Goal: Task Accomplishment & Management: Manage account settings

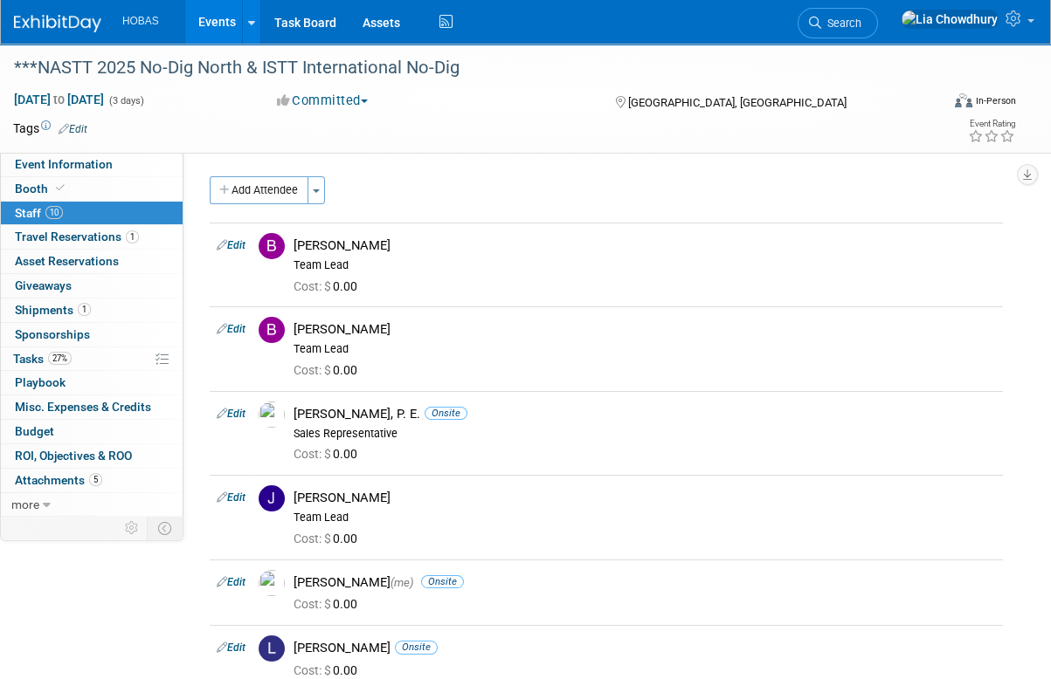
click at [220, 17] on link "Events" at bounding box center [217, 22] width 64 height 44
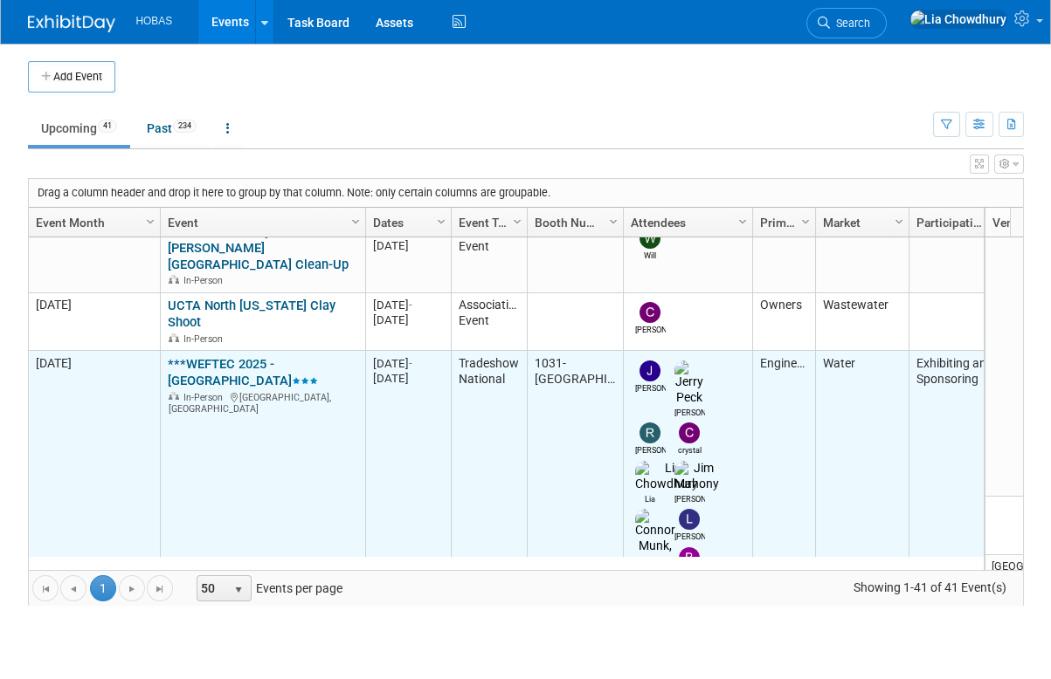
scroll to position [725, 0]
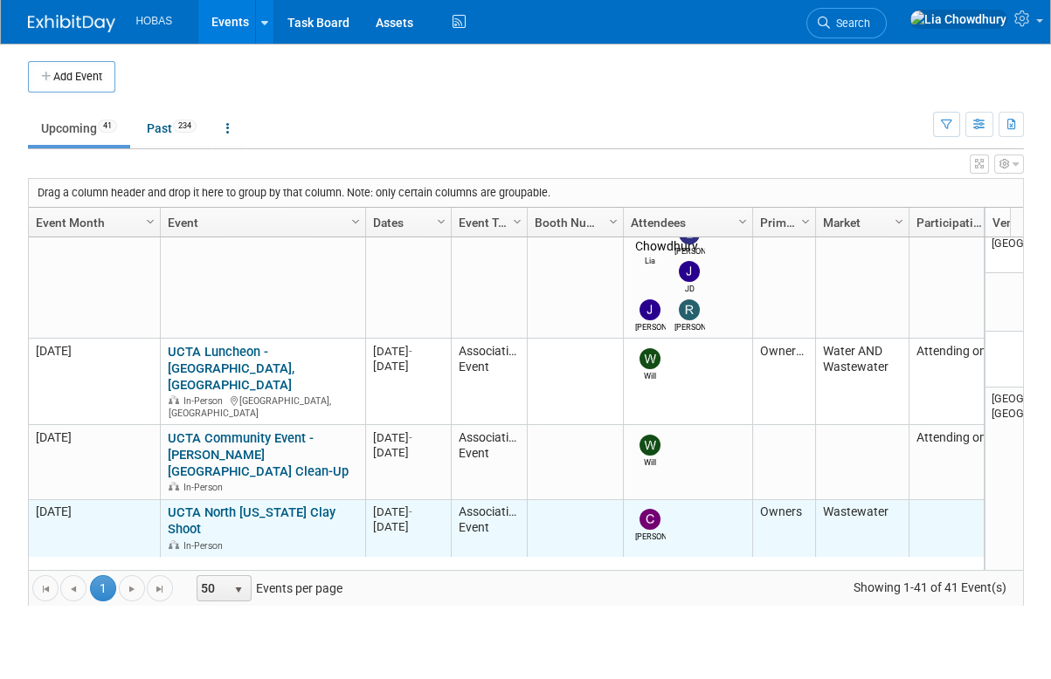
click at [239, 505] on link "UCTA North [US_STATE] Clay Shoot" at bounding box center [252, 521] width 168 height 32
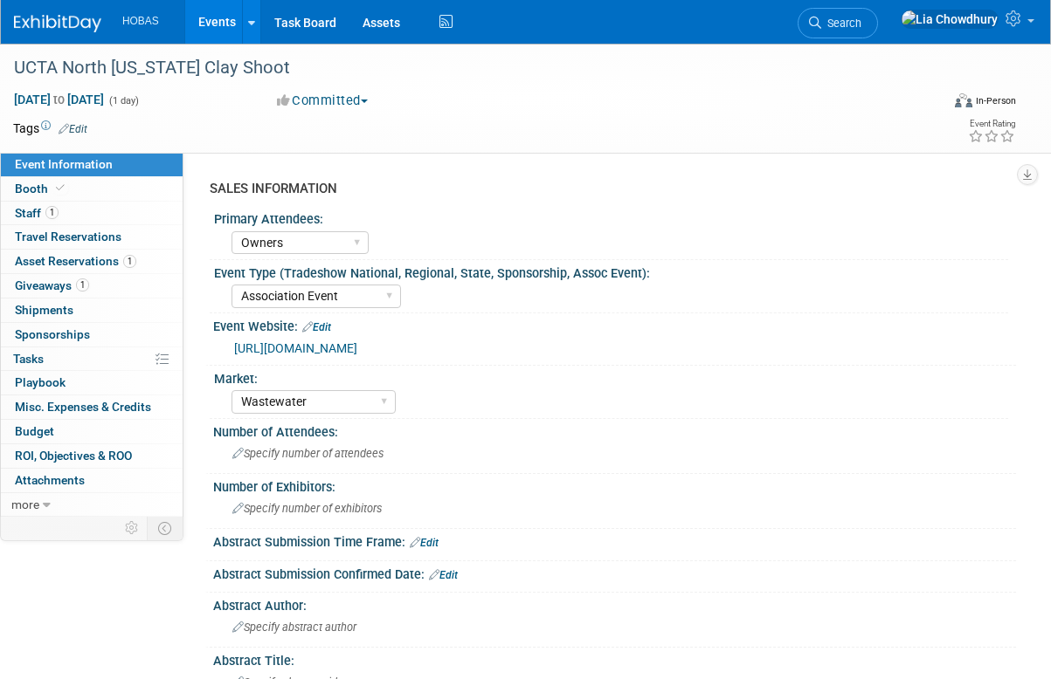
select select "Owners"
select select "Association Event"
select select "Wastewater"
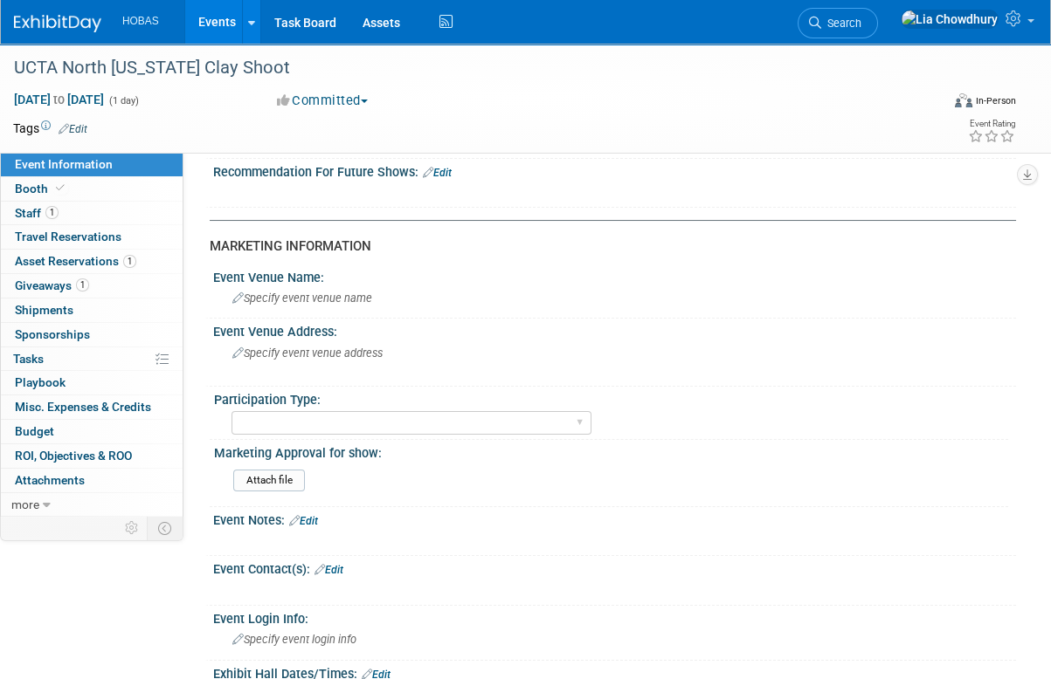
scroll to position [786, 0]
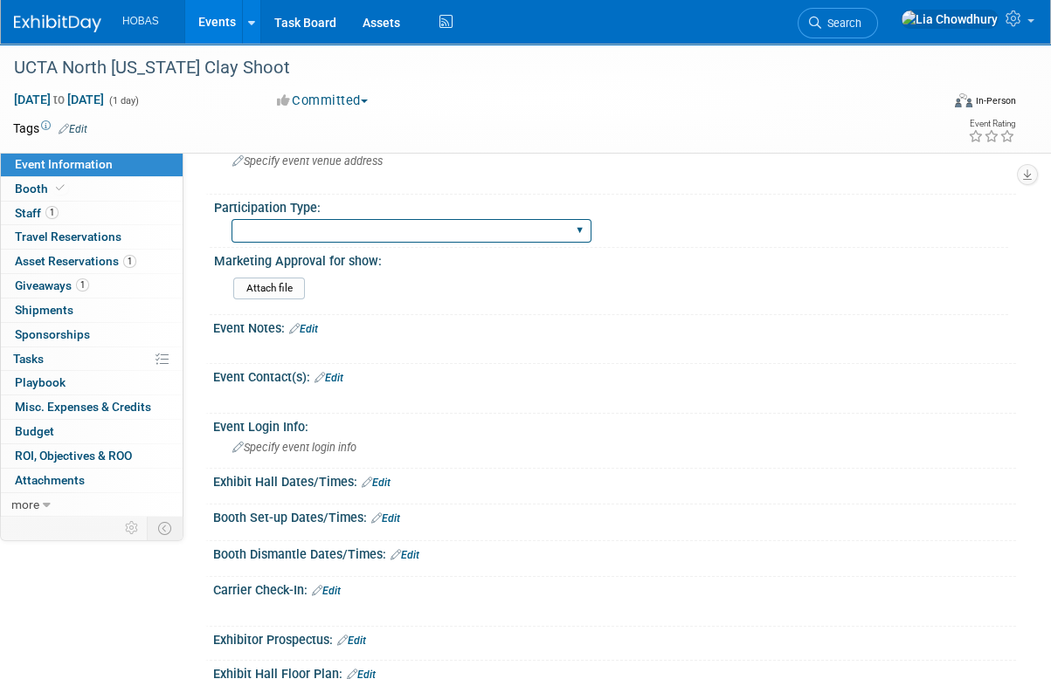
click at [339, 228] on select "Attending only Exhibiting Sponsorship only Exhibiting and Sponsoring Exhibiting…" at bounding box center [411, 231] width 360 height 24
select select "Exhibiting - Sales Managed - Minimal Marketing Involvement"
click at [231, 219] on select "Attending only Exhibiting Sponsorship only Exhibiting and Sponsoring Exhibiting…" at bounding box center [411, 231] width 360 height 24
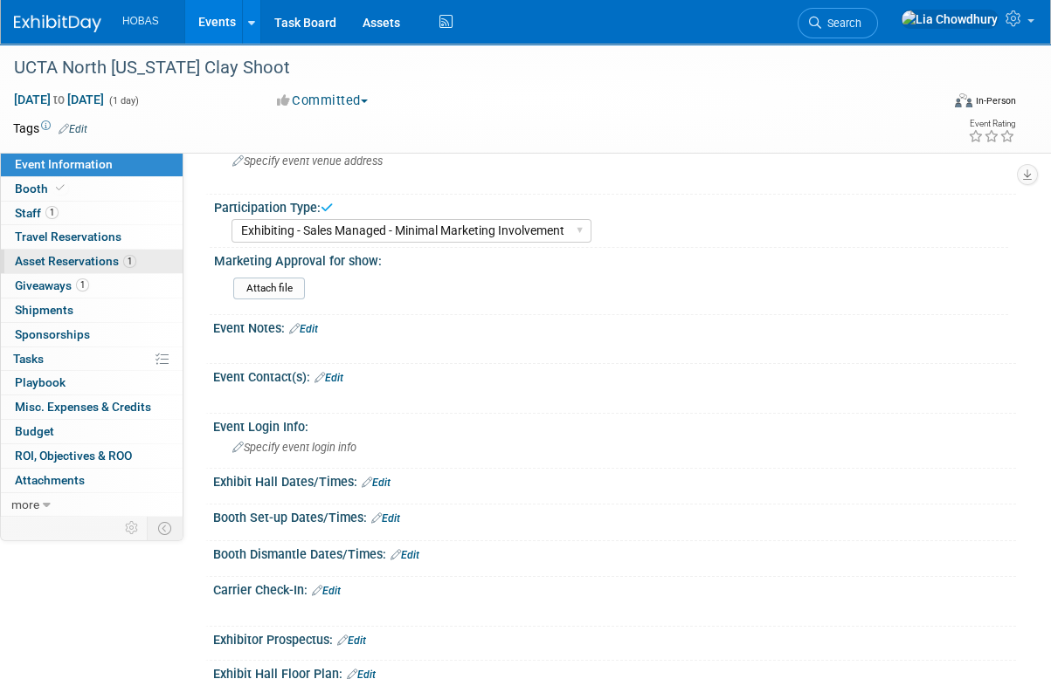
click at [92, 257] on span "Asset Reservations 1" at bounding box center [75, 261] width 121 height 14
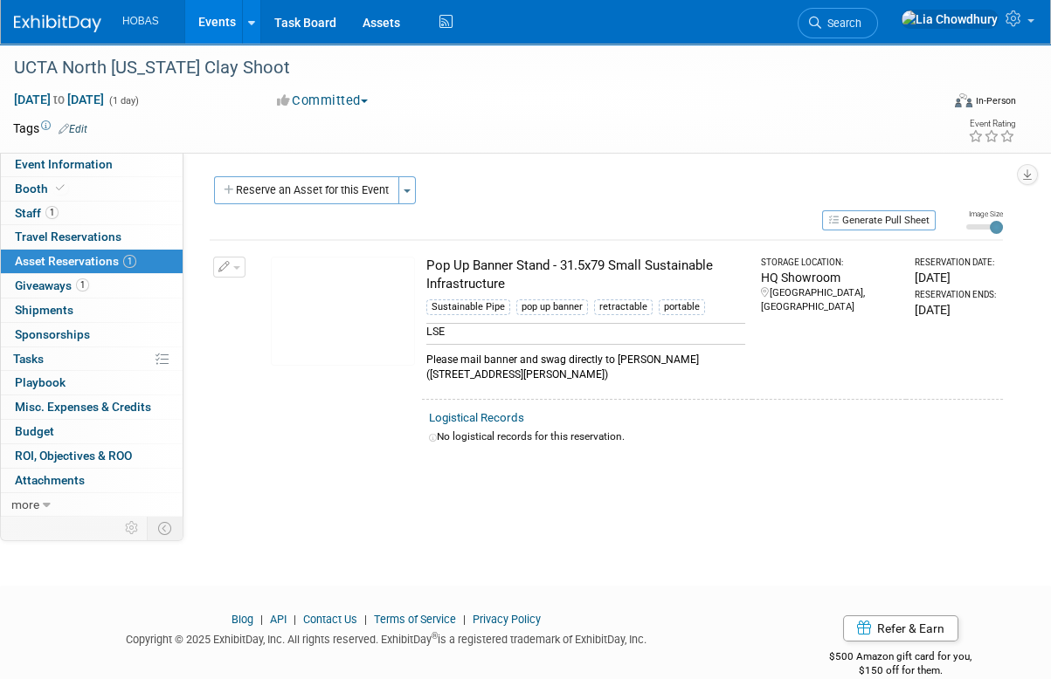
click at [233, 260] on button "button" at bounding box center [229, 267] width 32 height 21
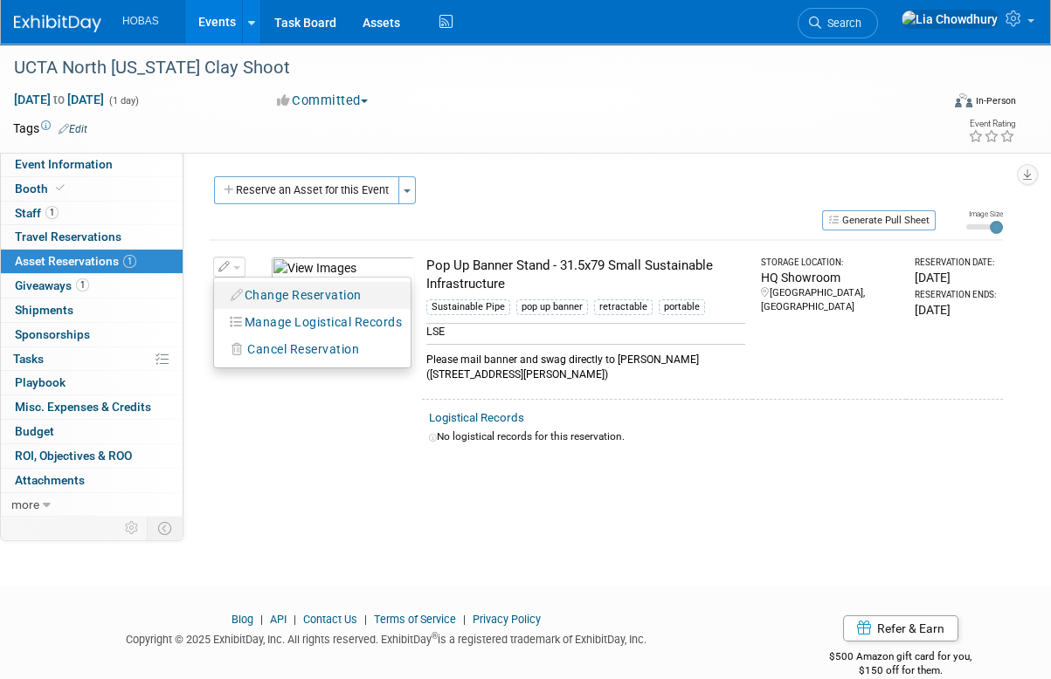
click at [246, 303] on button "Change Reservation" at bounding box center [297, 296] width 148 height 24
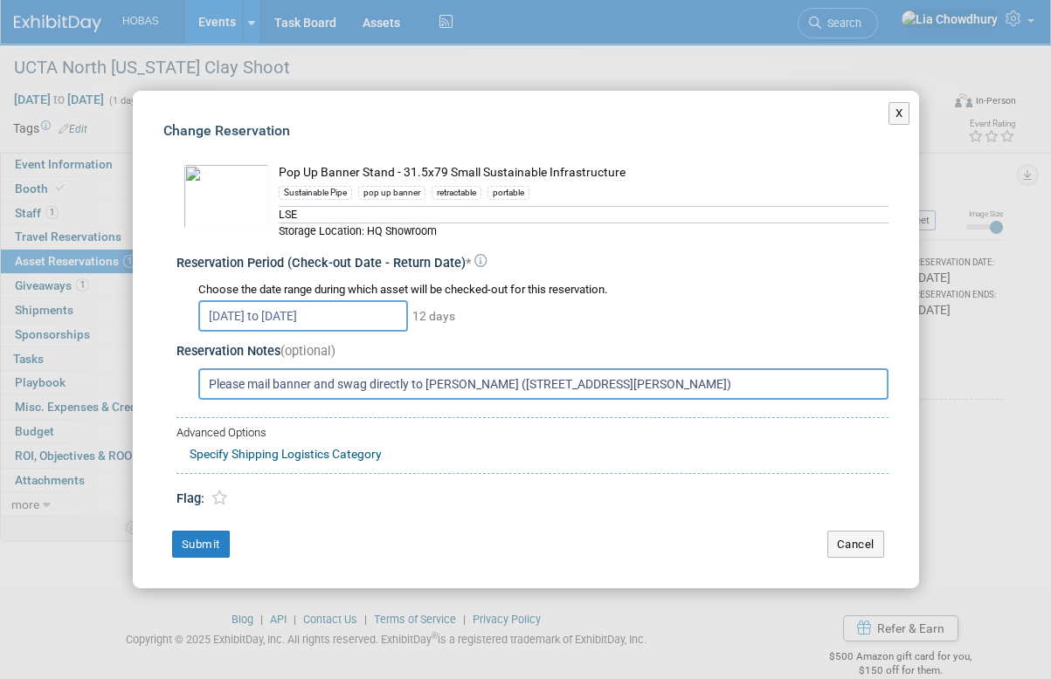
click at [316, 392] on input "Please mail banner and swag directly to [PERSON_NAME] ([STREET_ADDRESS][PERSON_…" at bounding box center [543, 384] width 690 height 31
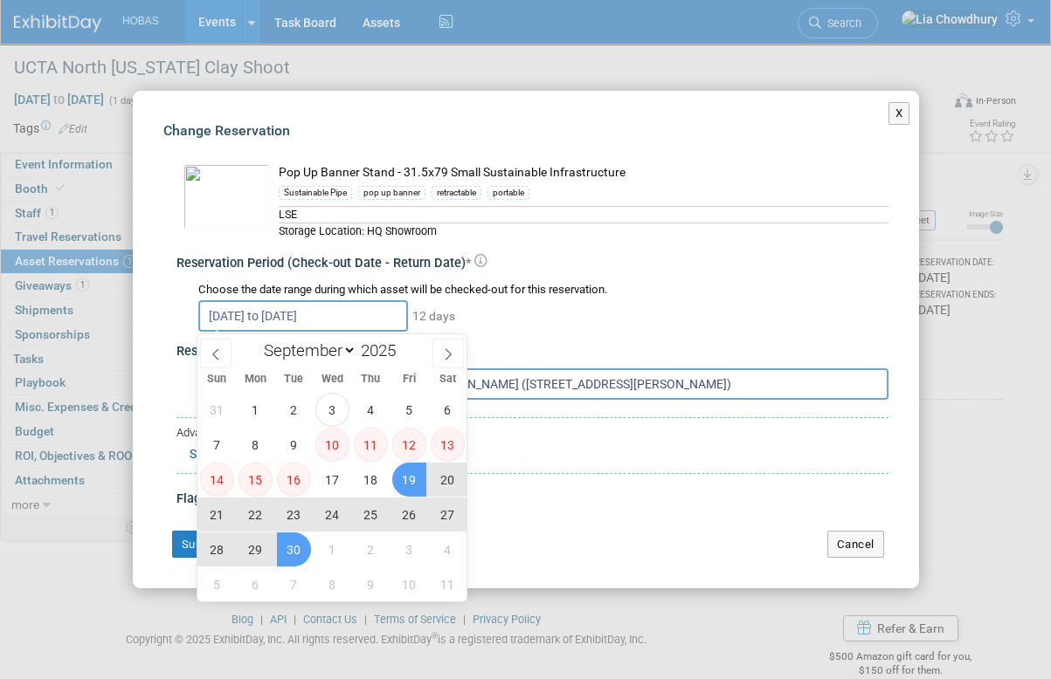
click at [313, 311] on input "Sep 19, 2025 to Sep 30, 2025" at bounding box center [303, 315] width 210 height 31
drag, startPoint x: 313, startPoint y: 311, endPoint x: 513, endPoint y: 213, distance: 222.6
click at [513, 213] on div "LSE" at bounding box center [584, 214] width 610 height 17
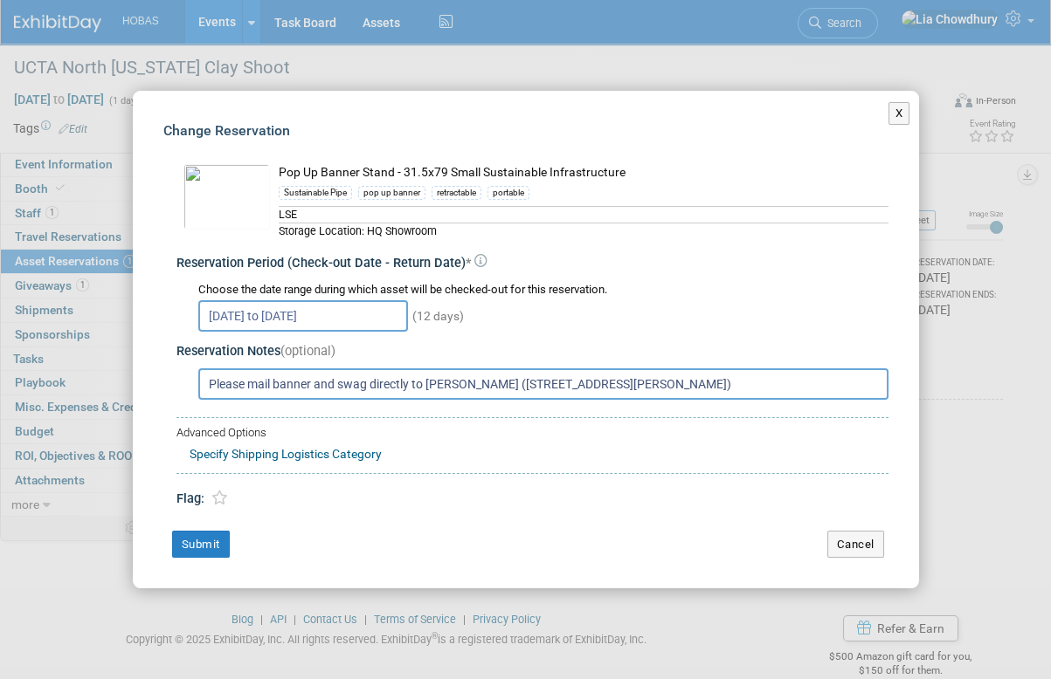
click at [317, 210] on div "LSE" at bounding box center [584, 214] width 610 height 17
click at [303, 242] on div "Pop Up Banner Stand - 31.5x79 Small Sustainable Infrastructure Sustainable Pipe…" at bounding box center [535, 200] width 705 height 91
click at [415, 242] on div "Pop Up Banner Stand - 31.5x79 Small Sustainable Infrastructure Sustainable Pipe…" at bounding box center [535, 200] width 705 height 91
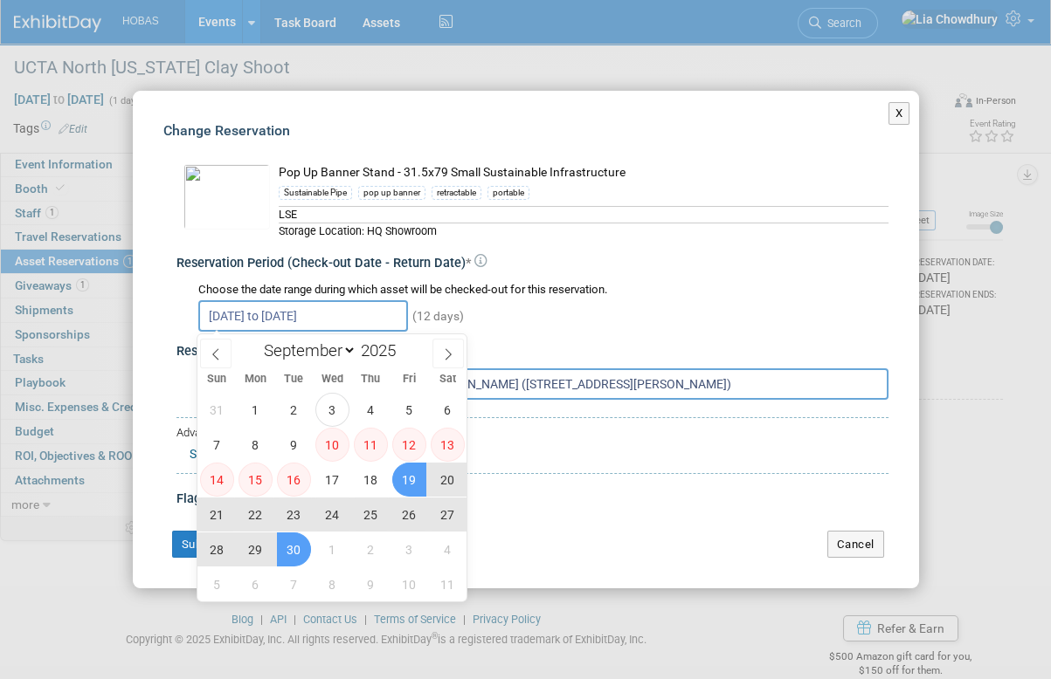
click at [302, 322] on input "Sep 19, 2025 to Sep 30, 2025" at bounding box center [303, 315] width 210 height 31
click at [617, 246] on div "Reservation Period (Check-out Date - Return Date) * Choose the date range durin…" at bounding box center [532, 291] width 712 height 91
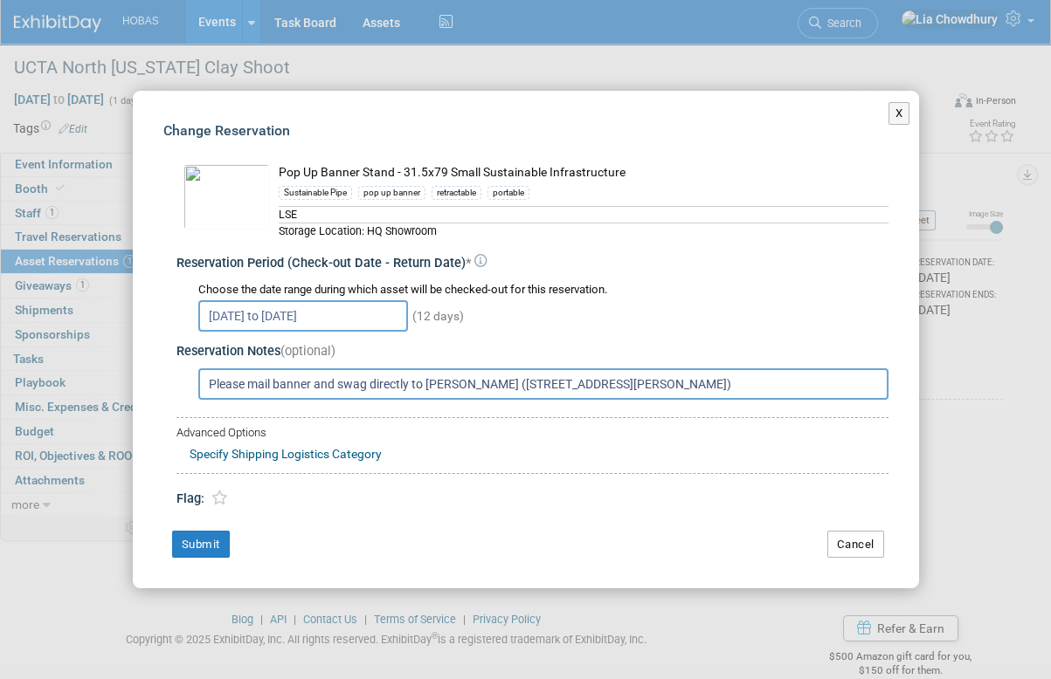
click at [869, 542] on button "Cancel" at bounding box center [855, 545] width 57 height 28
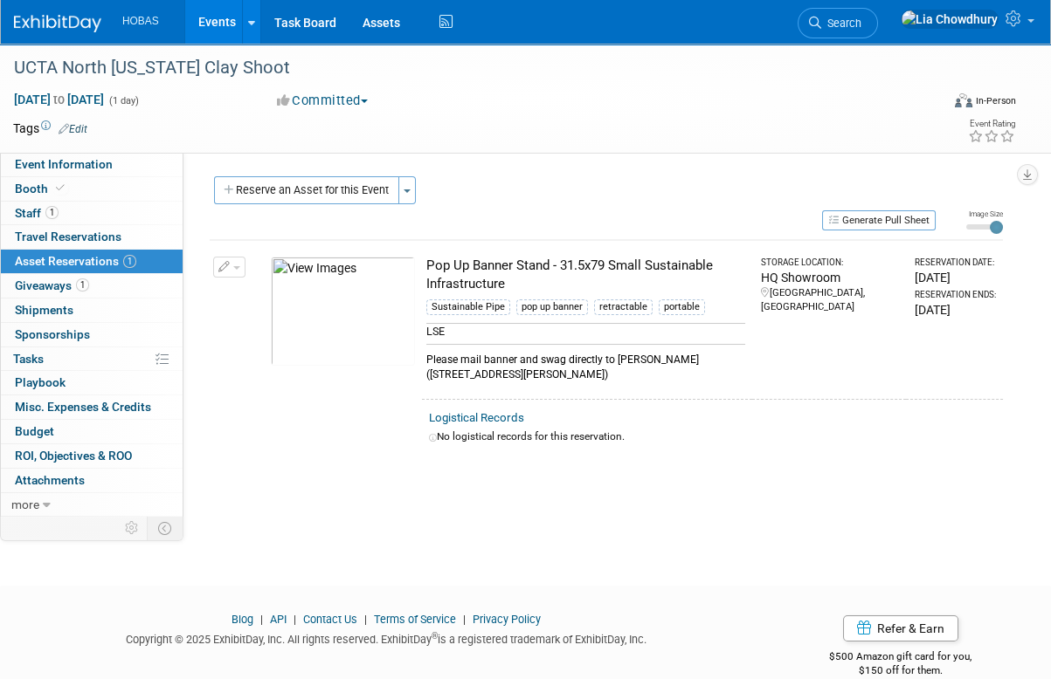
click at [236, 278] on td "Change Reservation Manage Logistical Records" at bounding box center [230, 319] width 40 height 159
click at [234, 268] on button "button" at bounding box center [229, 267] width 32 height 21
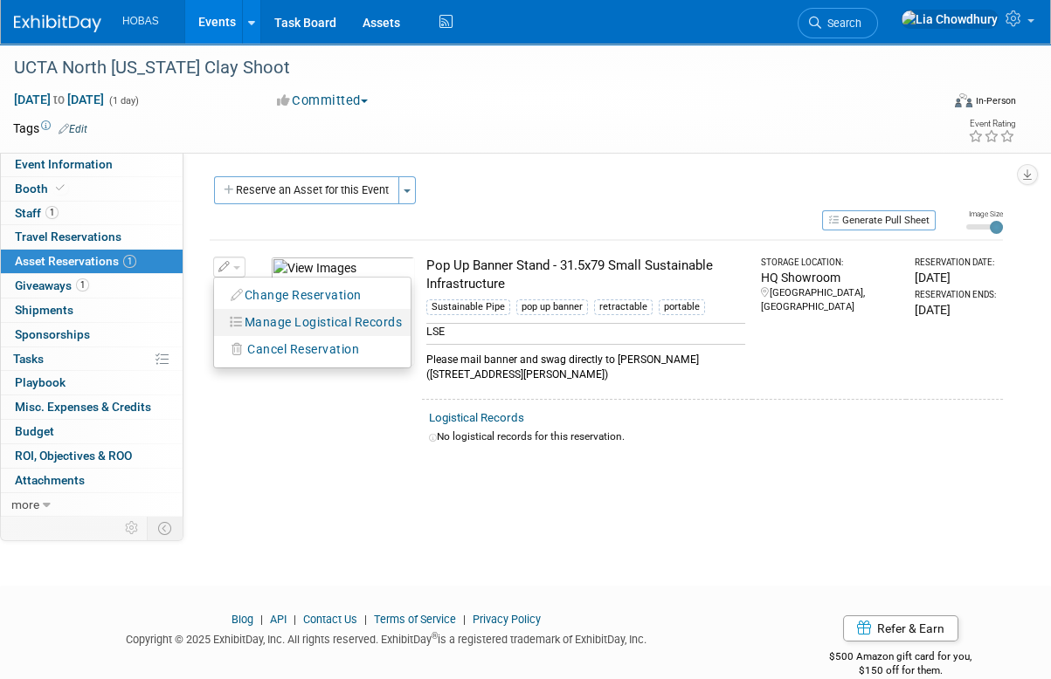
click at [261, 307] on button "Manage Logistical Records" at bounding box center [297, 296] width 148 height 24
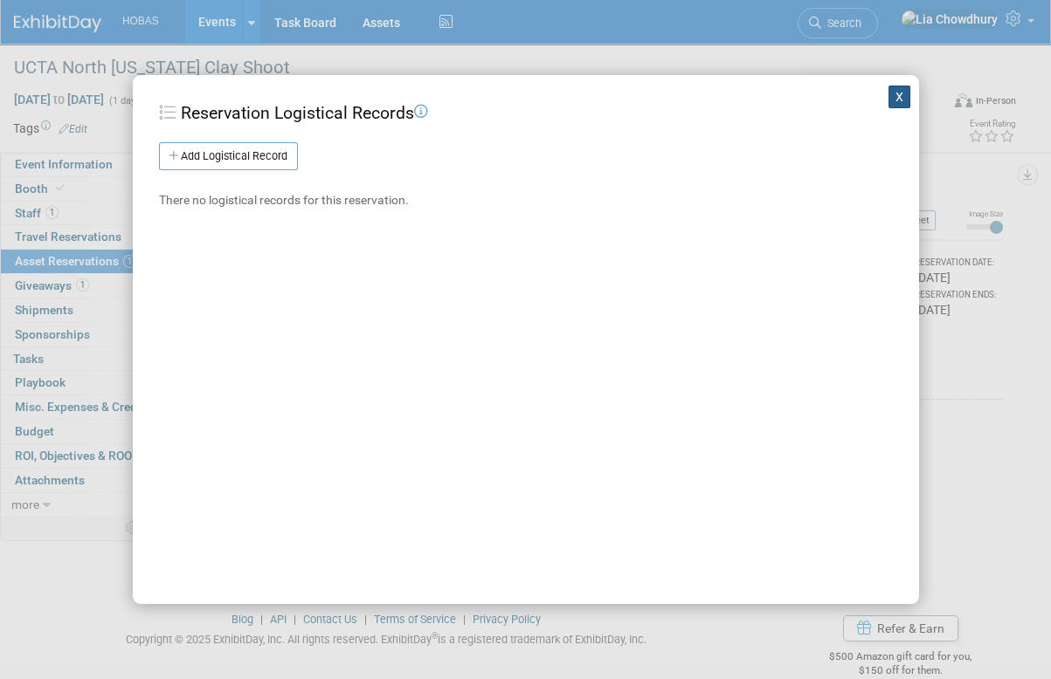
click at [890, 90] on button "X" at bounding box center [899, 97] width 23 height 23
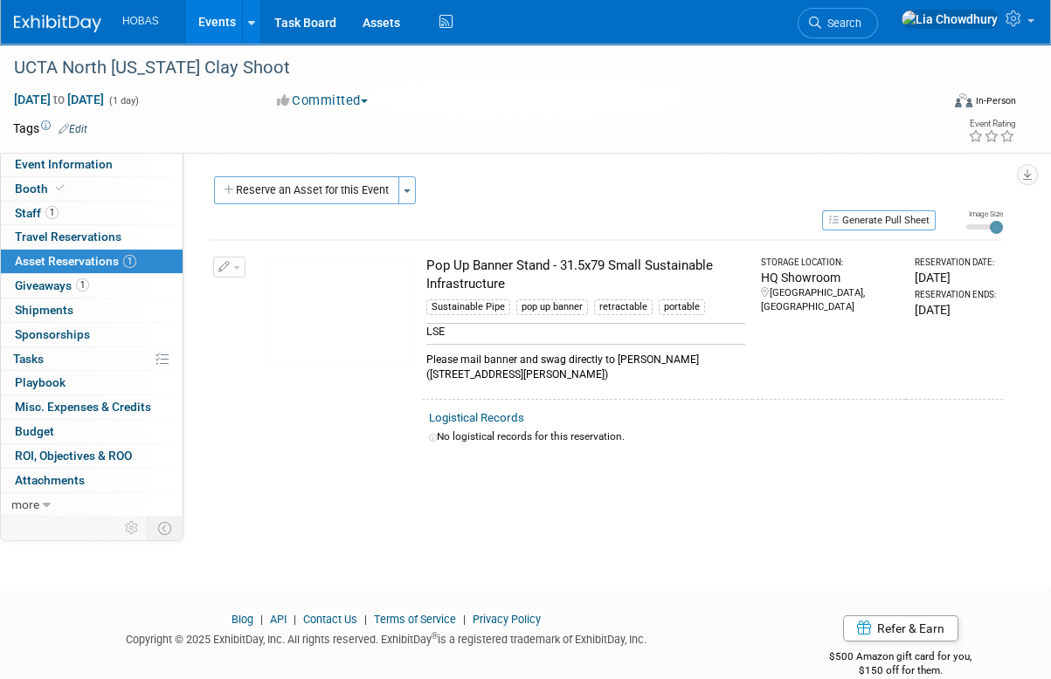
click at [198, 13] on link "Events" at bounding box center [217, 22] width 64 height 44
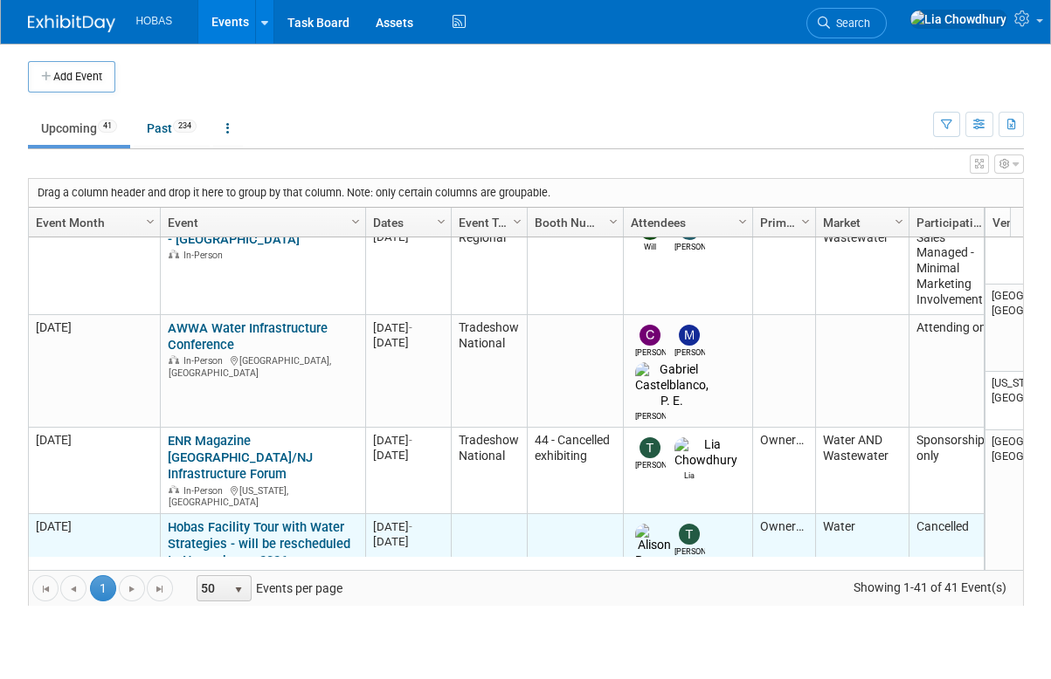
scroll to position [414, 0]
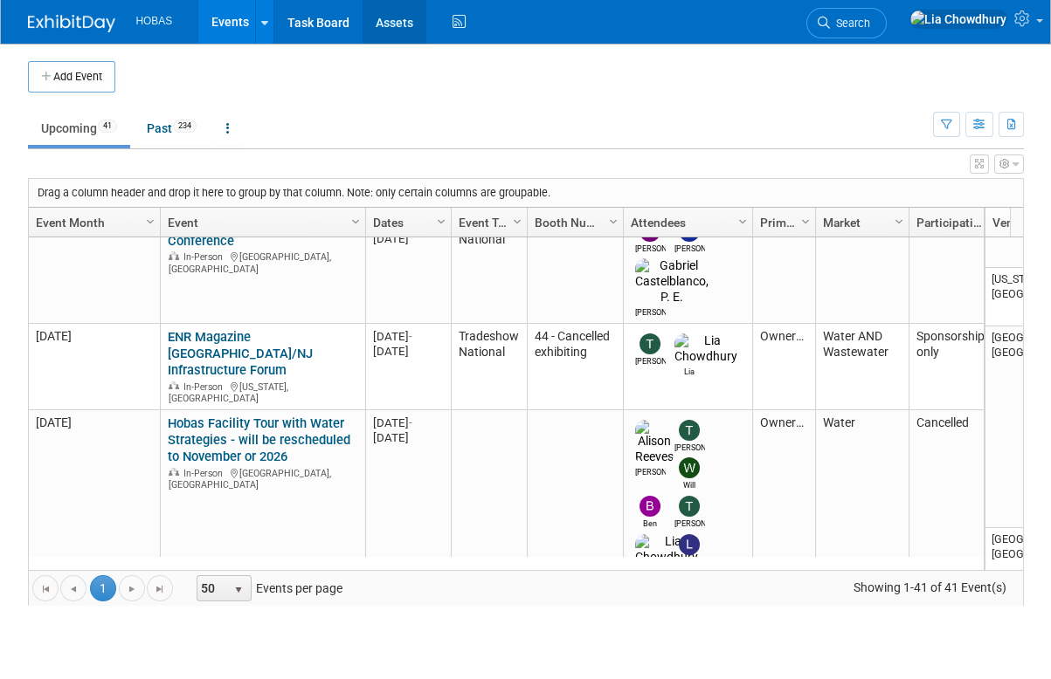
click at [390, 21] on link "Assets" at bounding box center [394, 22] width 64 height 44
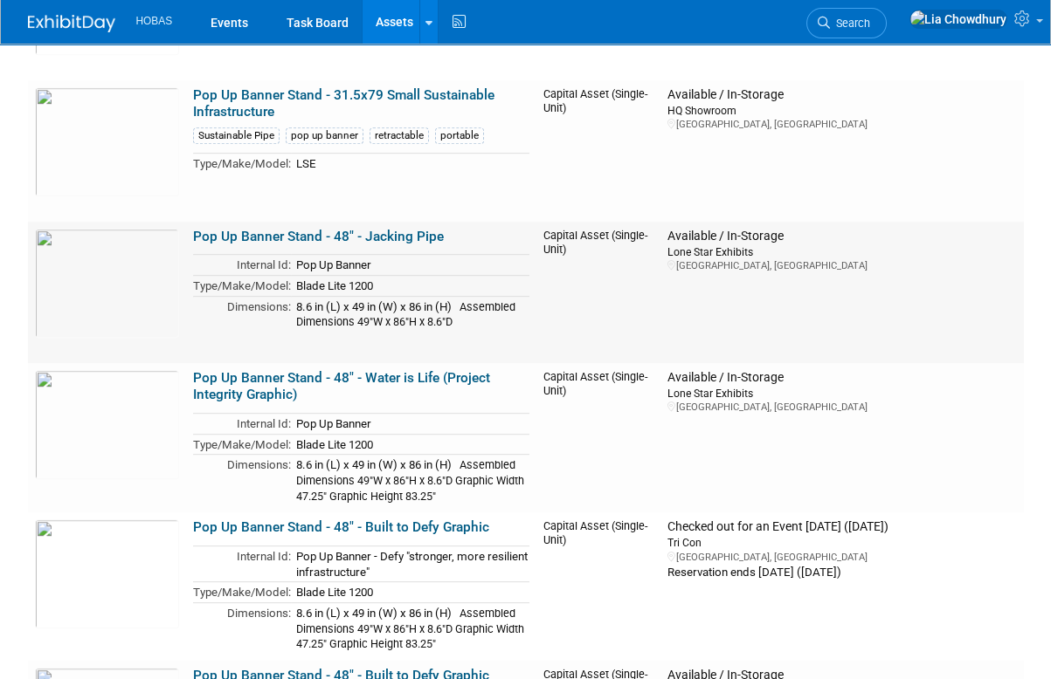
scroll to position [2882, 0]
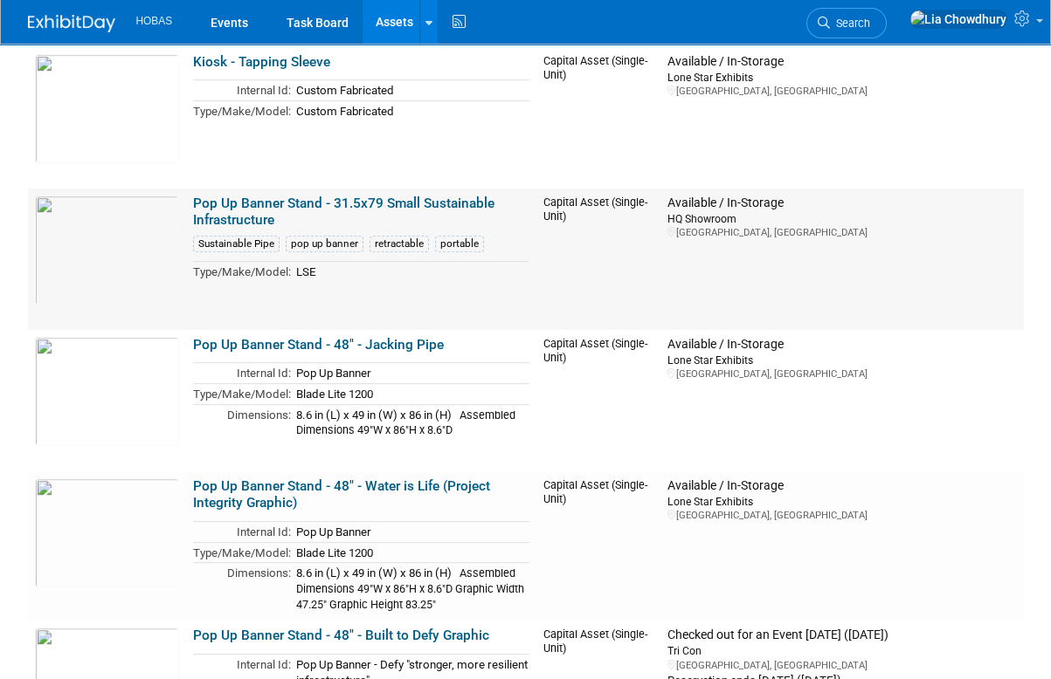
click at [328, 196] on link "Pop Up Banner Stand - 31.5x79 Small Sustainable Infrastructure" at bounding box center [343, 212] width 301 height 33
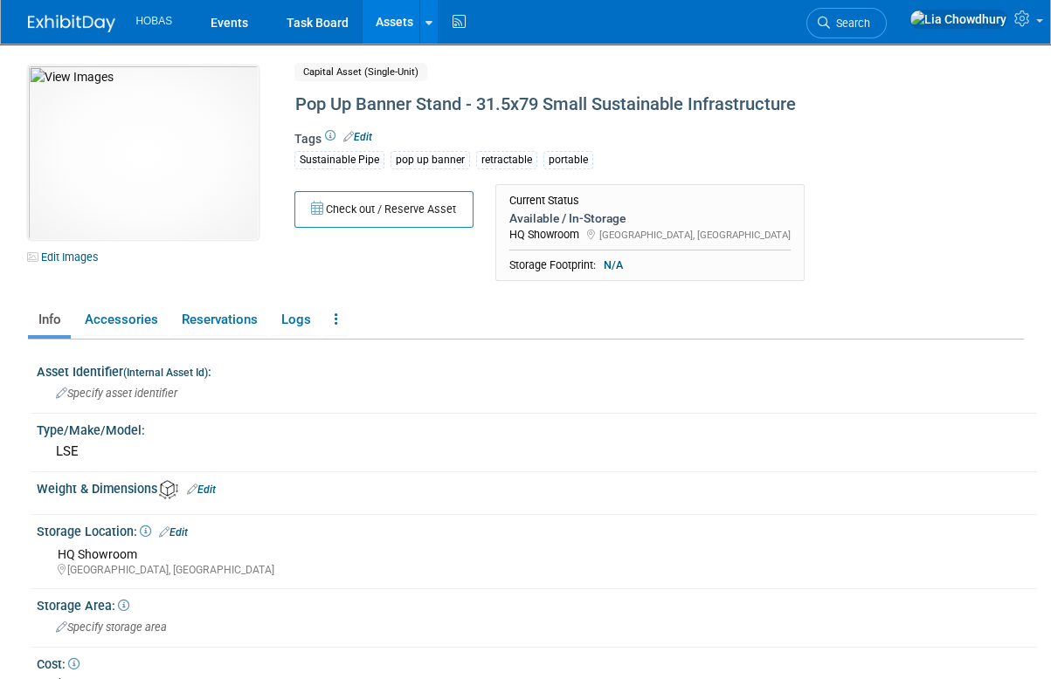
click at [360, 141] on link "Edit" at bounding box center [357, 137] width 29 height 12
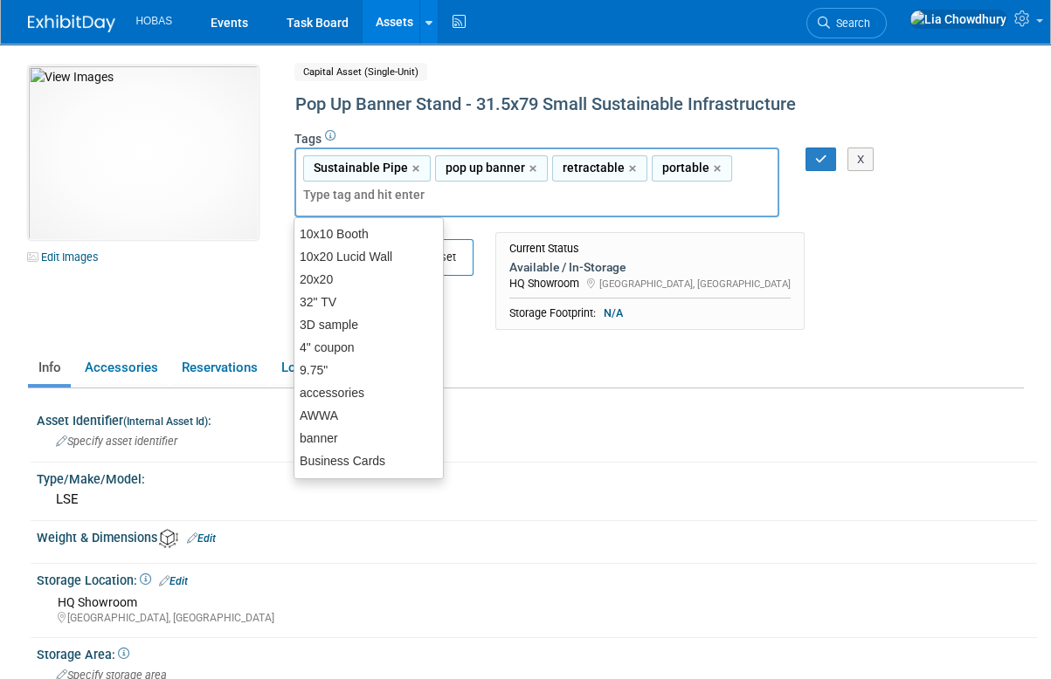
click at [571, 294] on div "Available / In-Storage HQ Showroom [GEOGRAPHIC_DATA], [GEOGRAPHIC_DATA] Current…" at bounding box center [649, 290] width 281 height 66
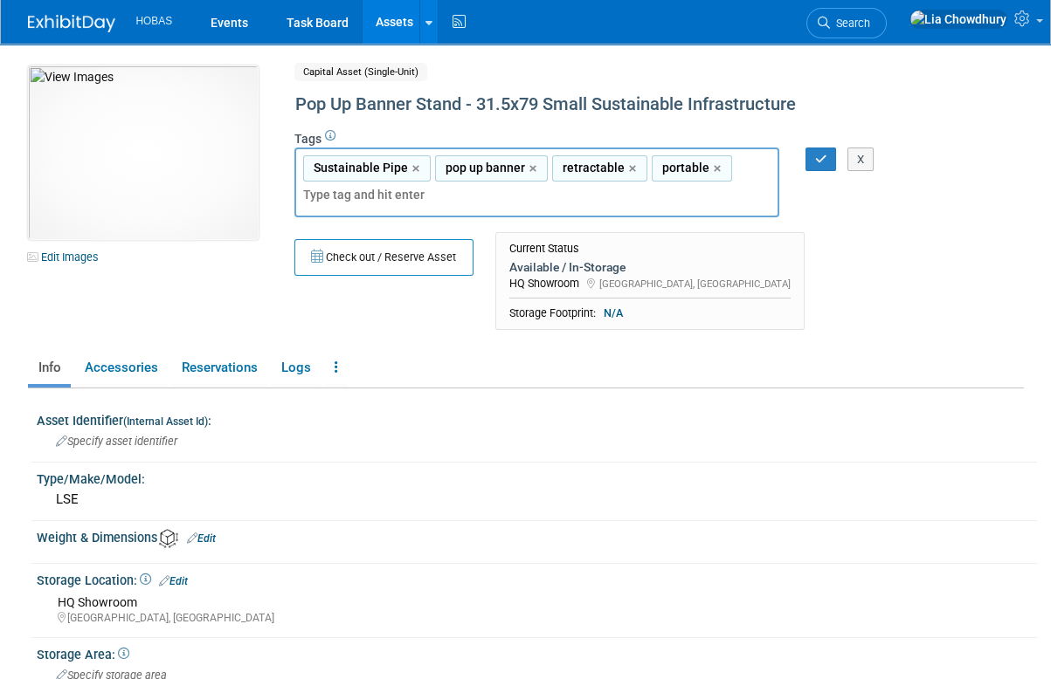
click at [563, 267] on div "Available / In-Storage" at bounding box center [649, 267] width 281 height 16
click at [559, 251] on div "Current Status" at bounding box center [649, 249] width 281 height 14
click at [817, 156] on icon "button" at bounding box center [821, 159] width 12 height 11
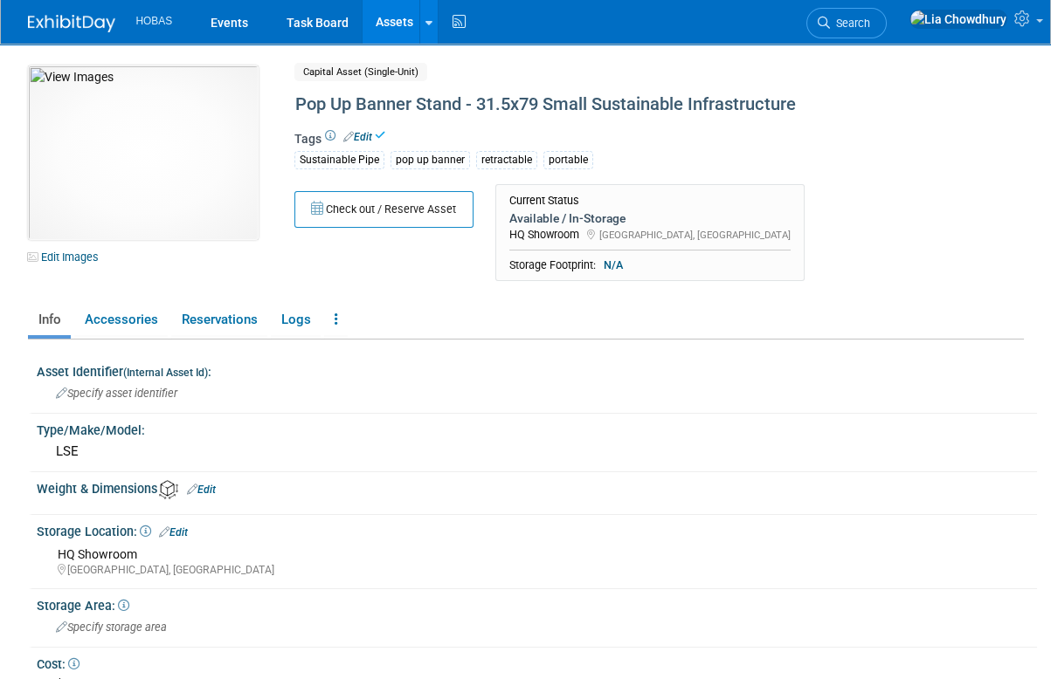
click at [555, 246] on div "Available / In-Storage HQ Showroom Houston, TX Current Storage Footprint: N/A" at bounding box center [649, 241] width 281 height 66
click at [229, 322] on link "Reservations" at bounding box center [219, 320] width 96 height 31
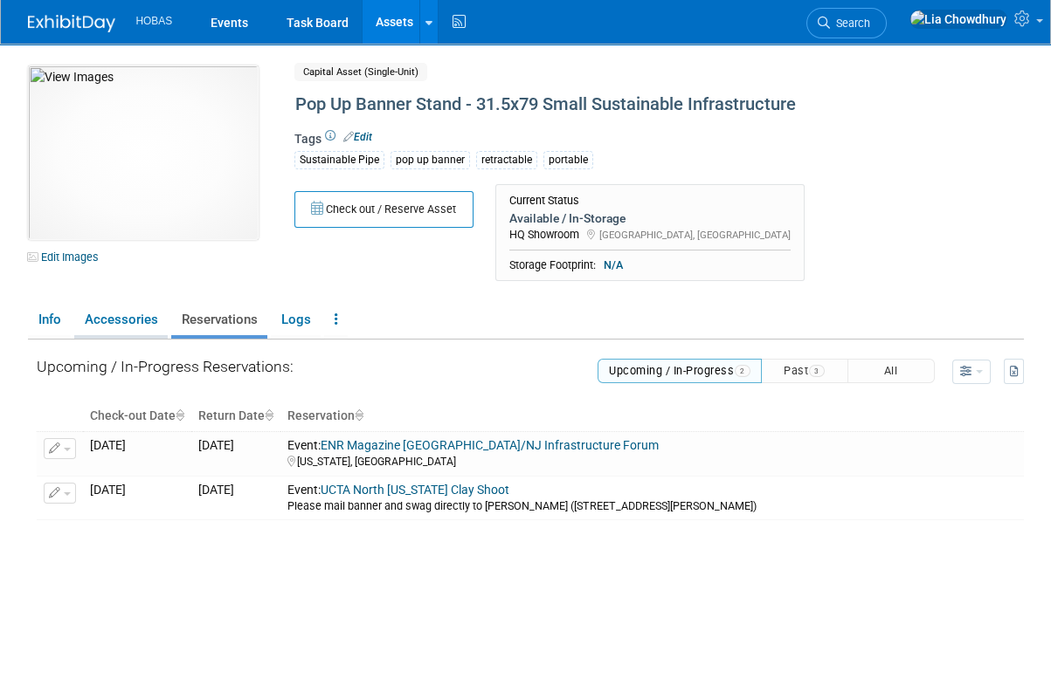
click at [155, 311] on link "Accessories" at bounding box center [120, 320] width 93 height 31
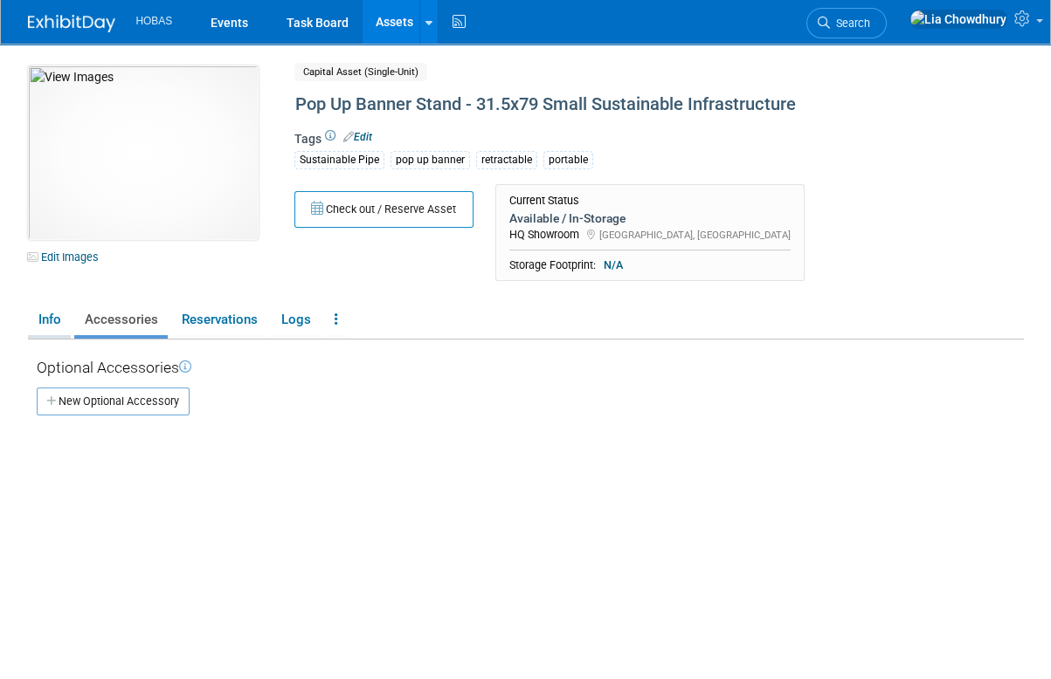
click at [57, 321] on link "Info" at bounding box center [49, 320] width 43 height 31
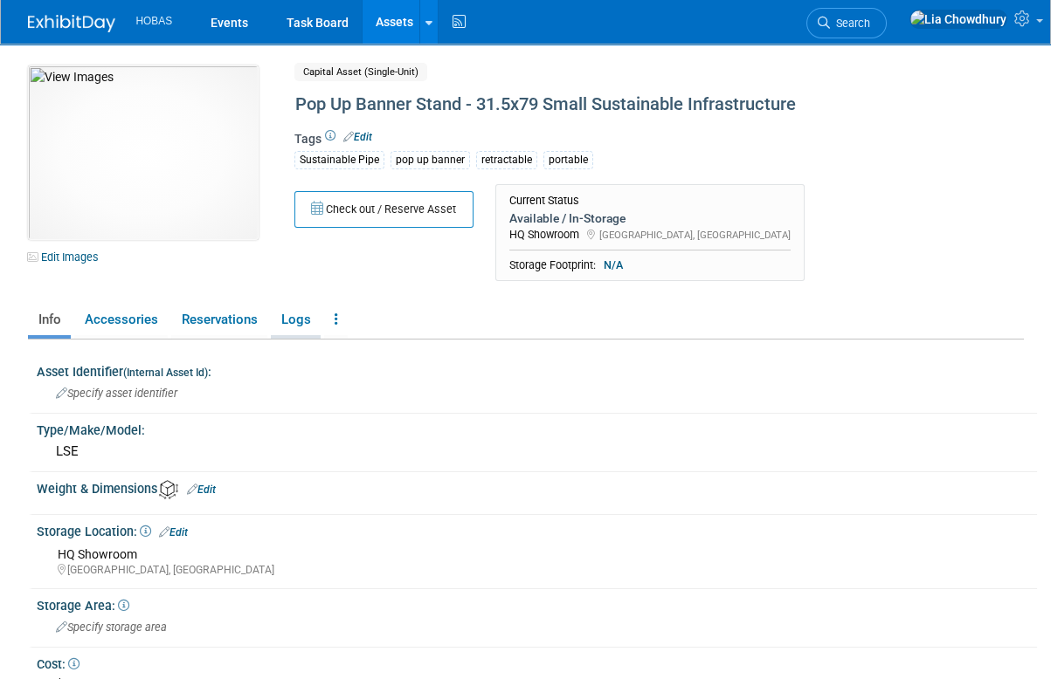
click at [313, 319] on link "Logs" at bounding box center [296, 320] width 50 height 31
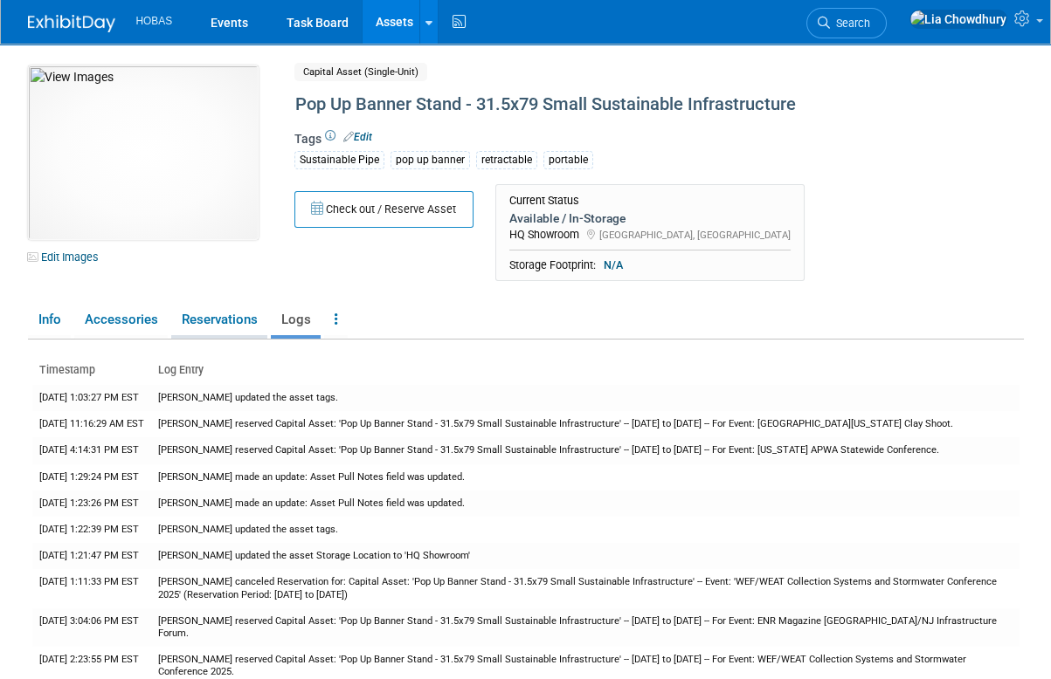
click at [203, 315] on link "Reservations" at bounding box center [219, 320] width 96 height 31
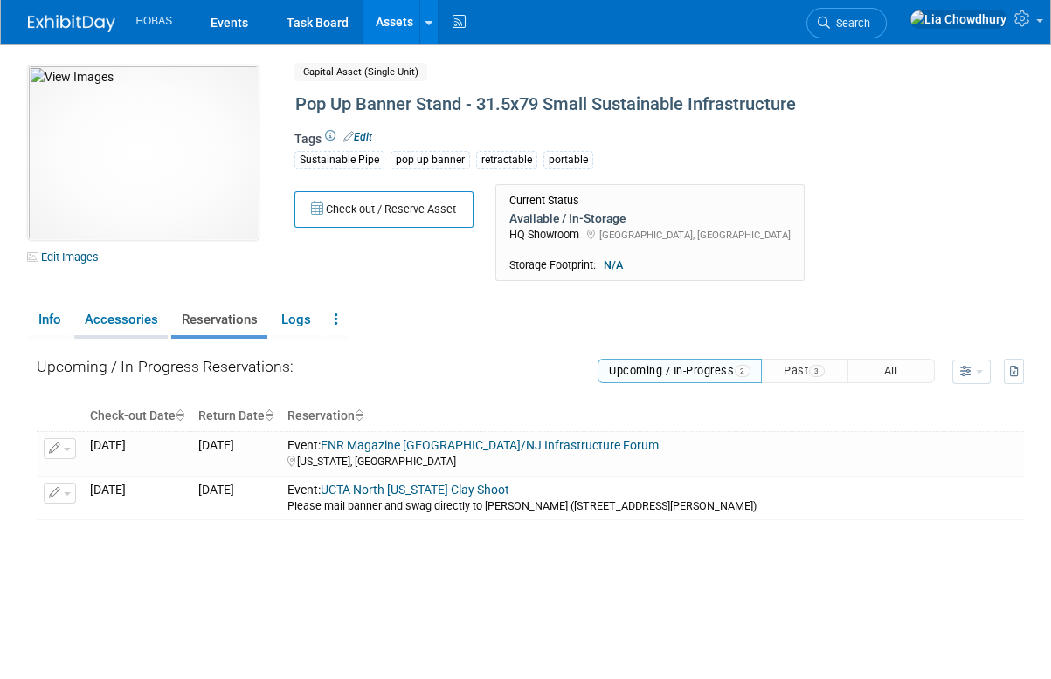
click at [133, 320] on link "Accessories" at bounding box center [120, 320] width 93 height 31
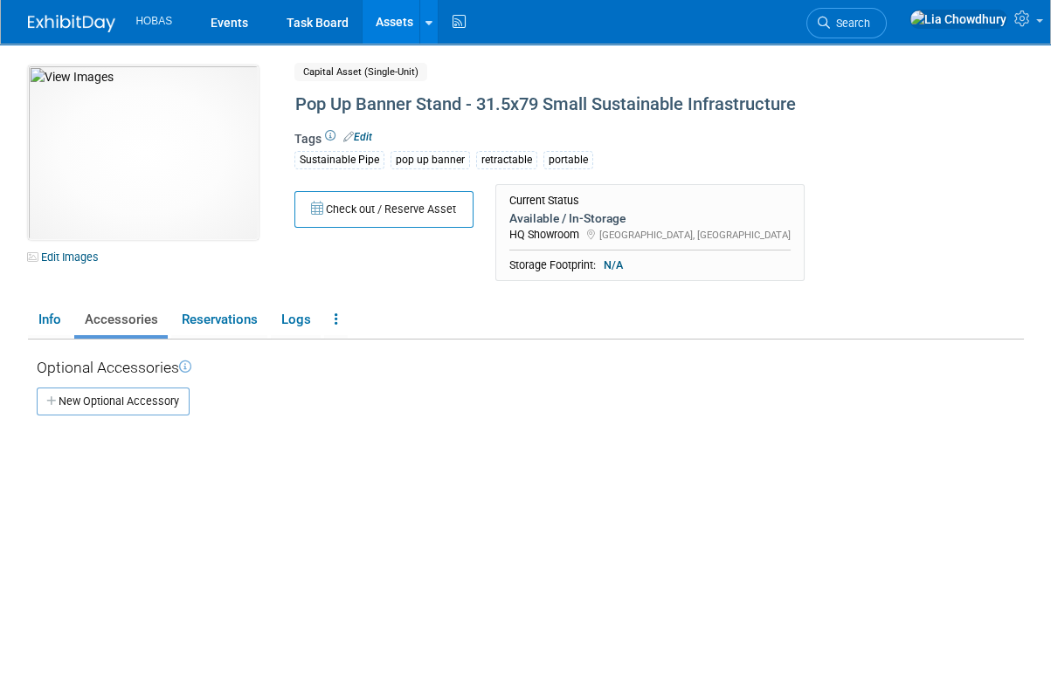
click at [352, 134] on icon at bounding box center [348, 136] width 10 height 11
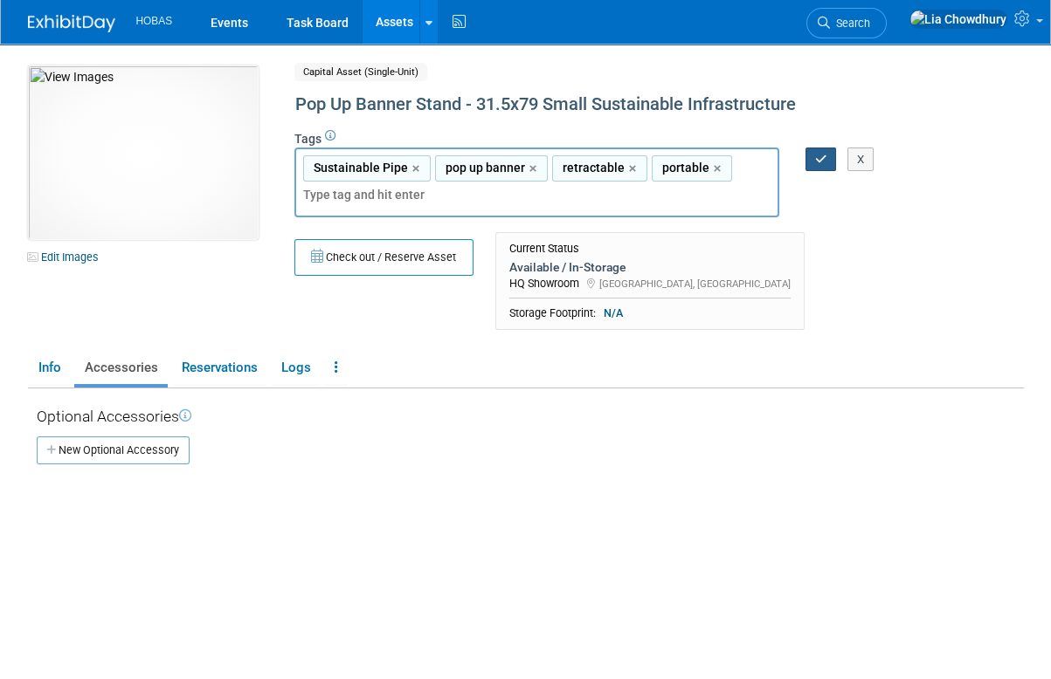
click at [818, 159] on icon "button" at bounding box center [821, 159] width 12 height 11
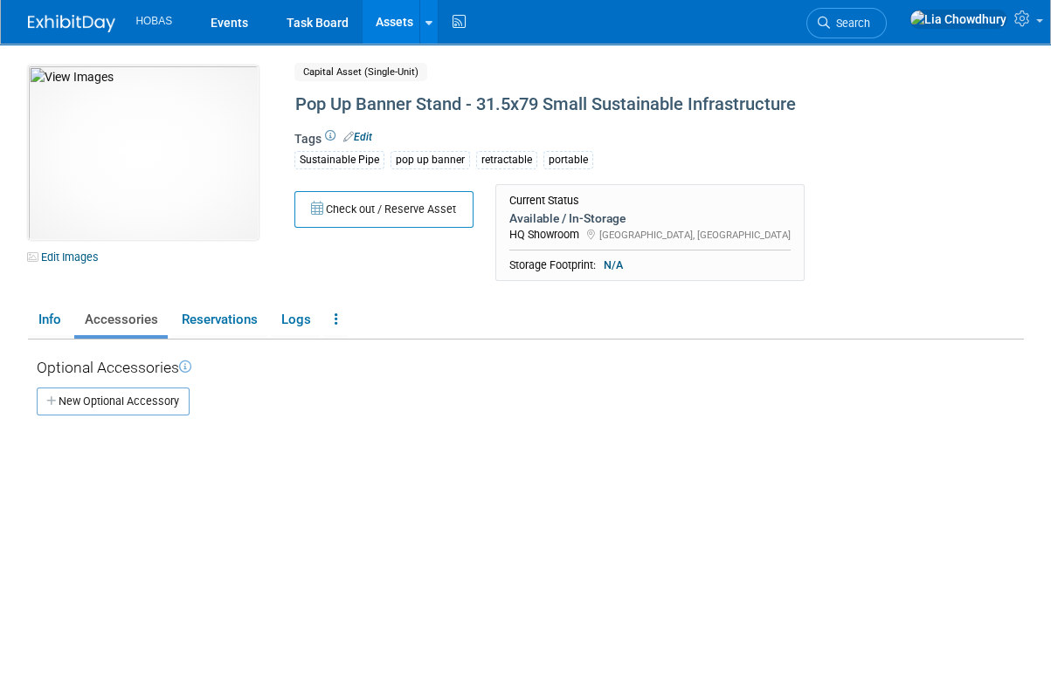
click at [570, 215] on div "Available / In-Storage" at bounding box center [649, 218] width 281 height 16
click at [430, 276] on div "Check out / Reserve Asset Current Status Available / In-Storage HQ Showroom Hou…" at bounding box center [621, 237] width 681 height 107
click at [65, 318] on link "Info" at bounding box center [49, 320] width 43 height 31
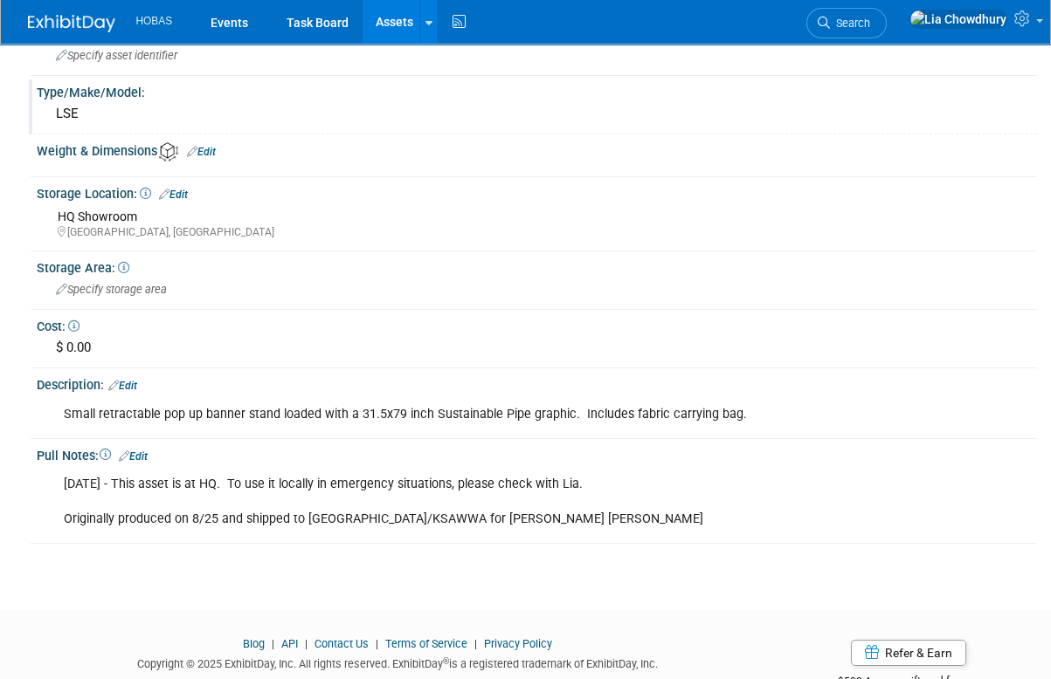
scroll to position [349, 0]
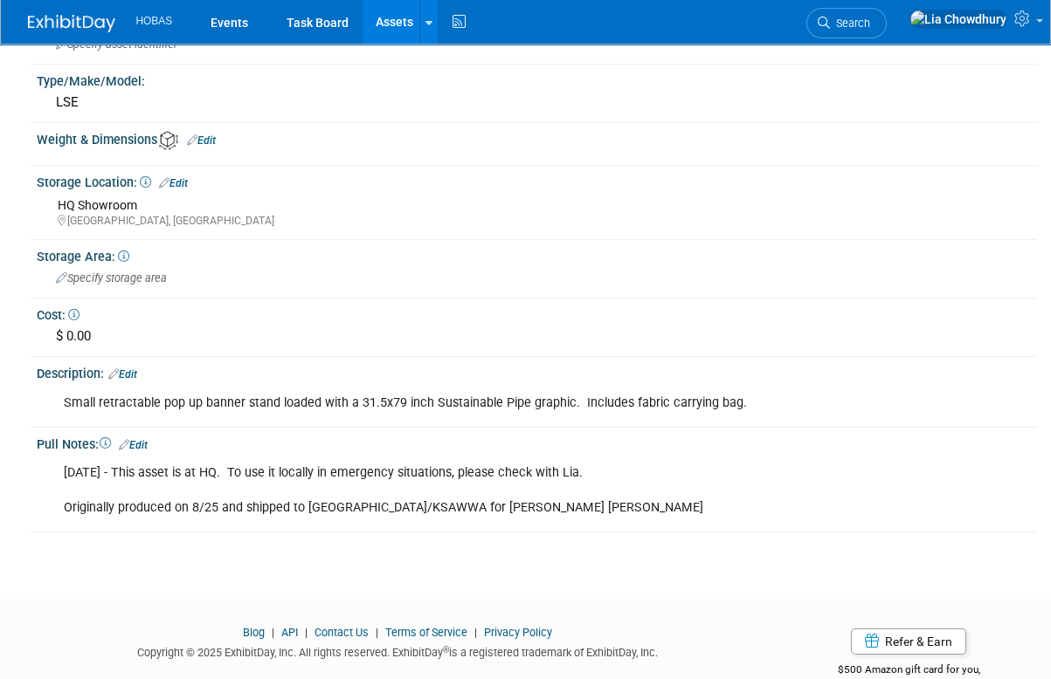
click at [184, 183] on link "Edit" at bounding box center [173, 183] width 29 height 12
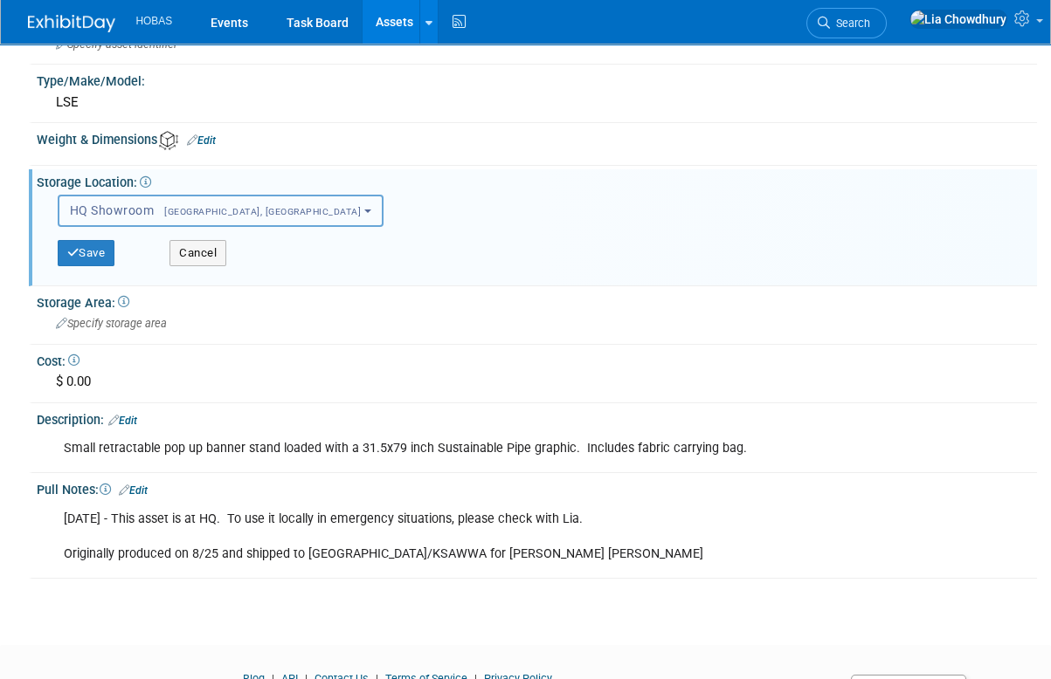
click at [151, 207] on span "HQ Showroom Houston, TX" at bounding box center [216, 210] width 292 height 14
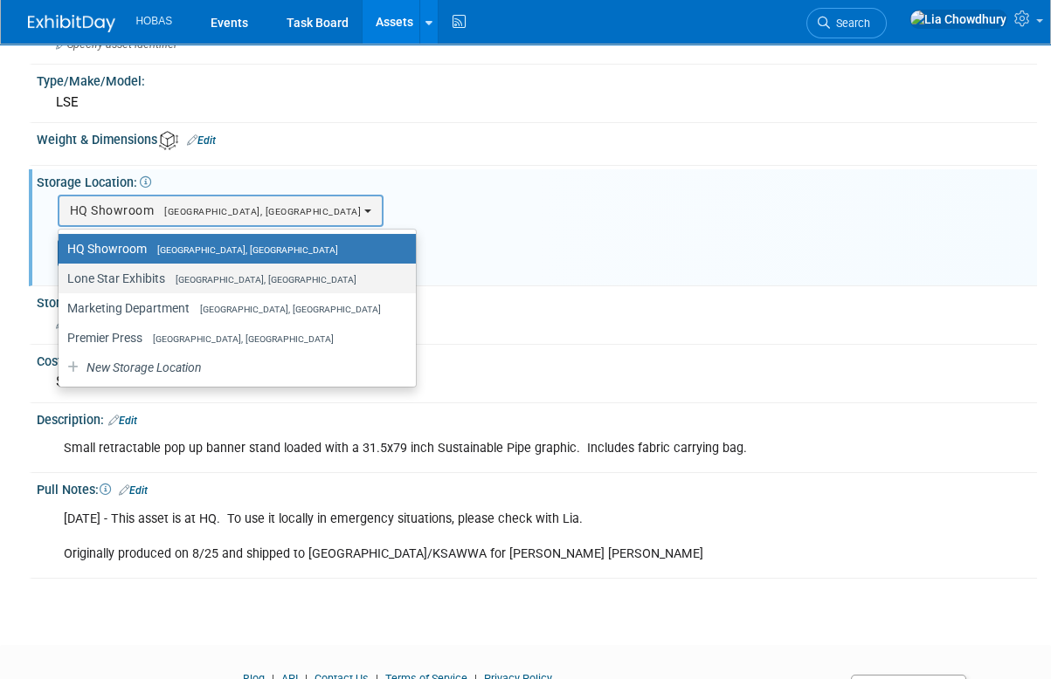
click at [138, 280] on label "Lone Star Exhibits Houston, TX" at bounding box center [232, 278] width 331 height 23
click at [61, 280] on input "Lone Star Exhibits Houston, TX" at bounding box center [55, 278] width 11 height 11
select select "11223138"
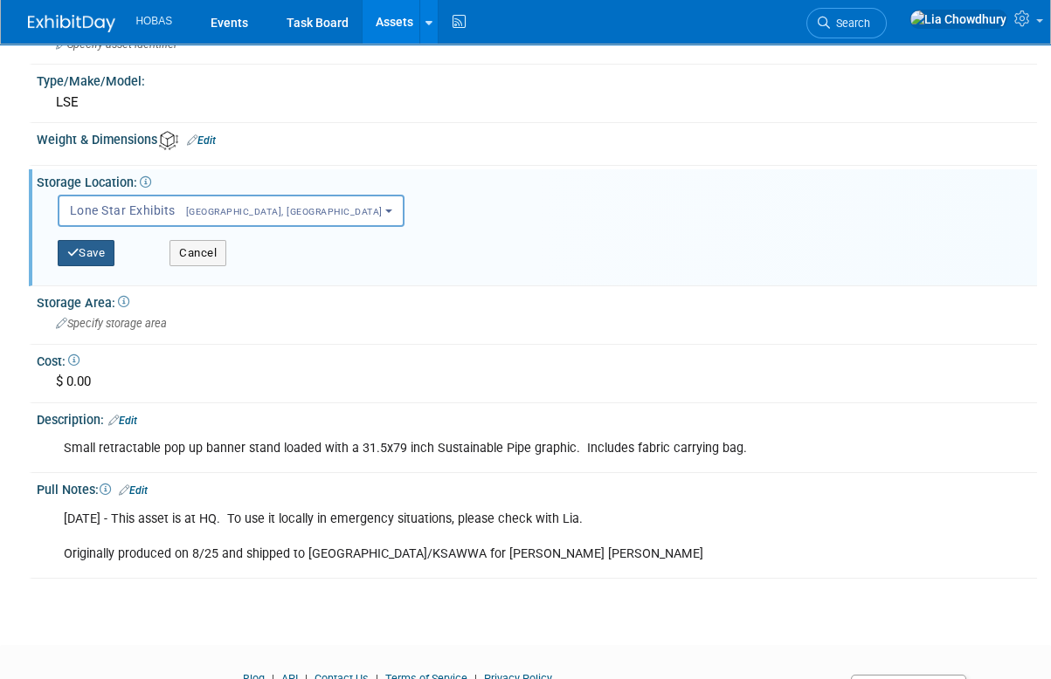
click at [110, 259] on button "Save" at bounding box center [87, 253] width 58 height 26
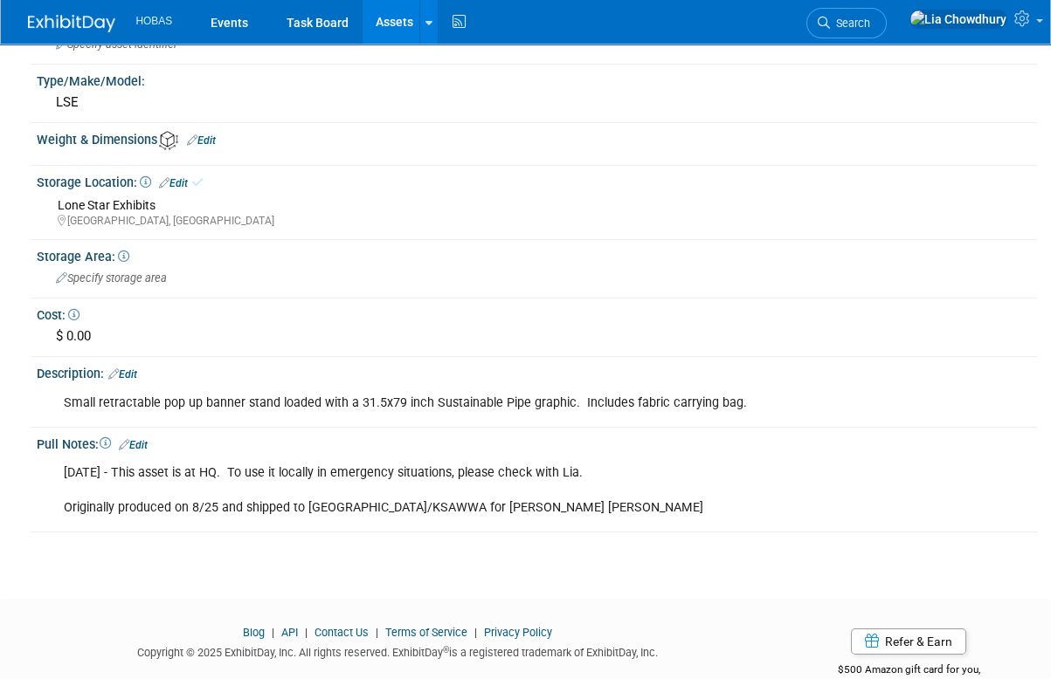
click at [148, 439] on link "Edit" at bounding box center [133, 445] width 29 height 12
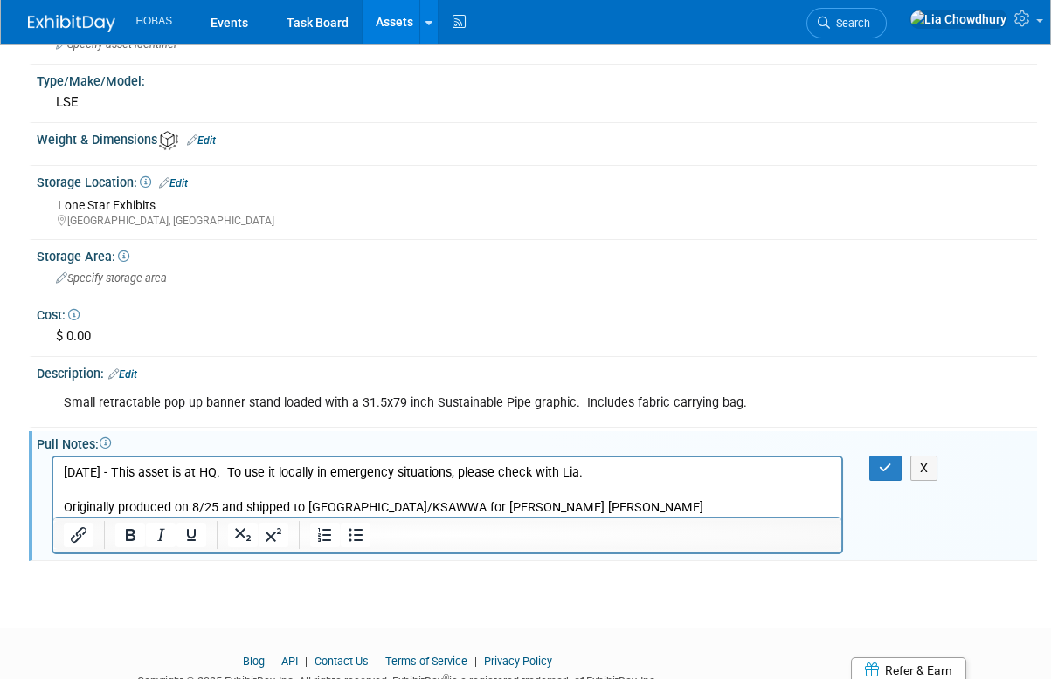
scroll to position [0, 0]
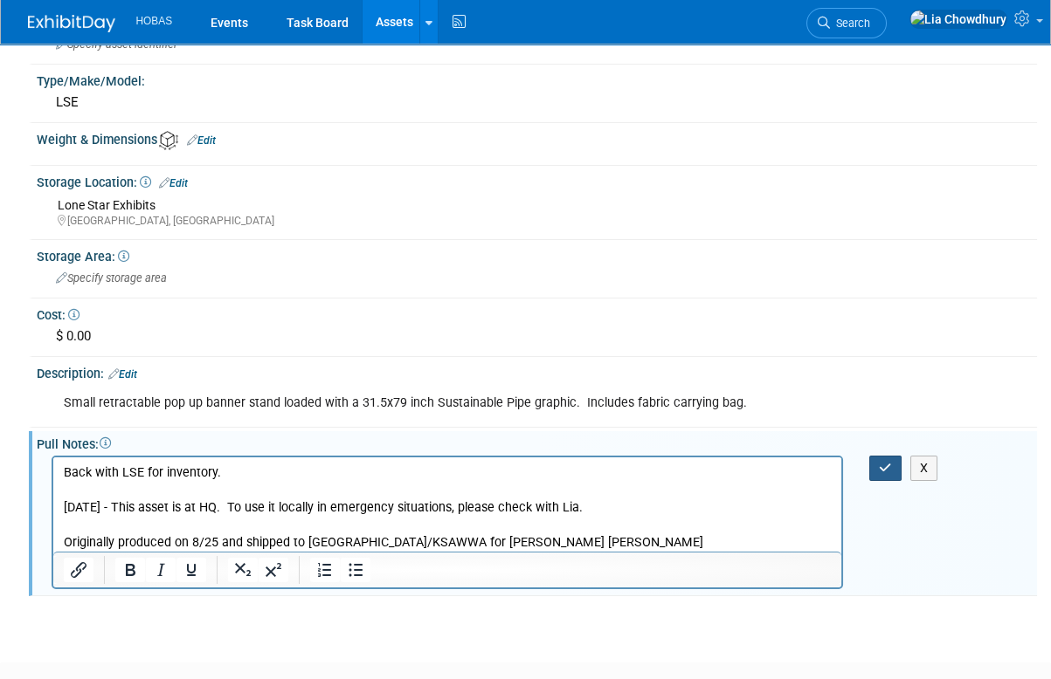
click at [880, 466] on icon "button" at bounding box center [885, 468] width 13 height 12
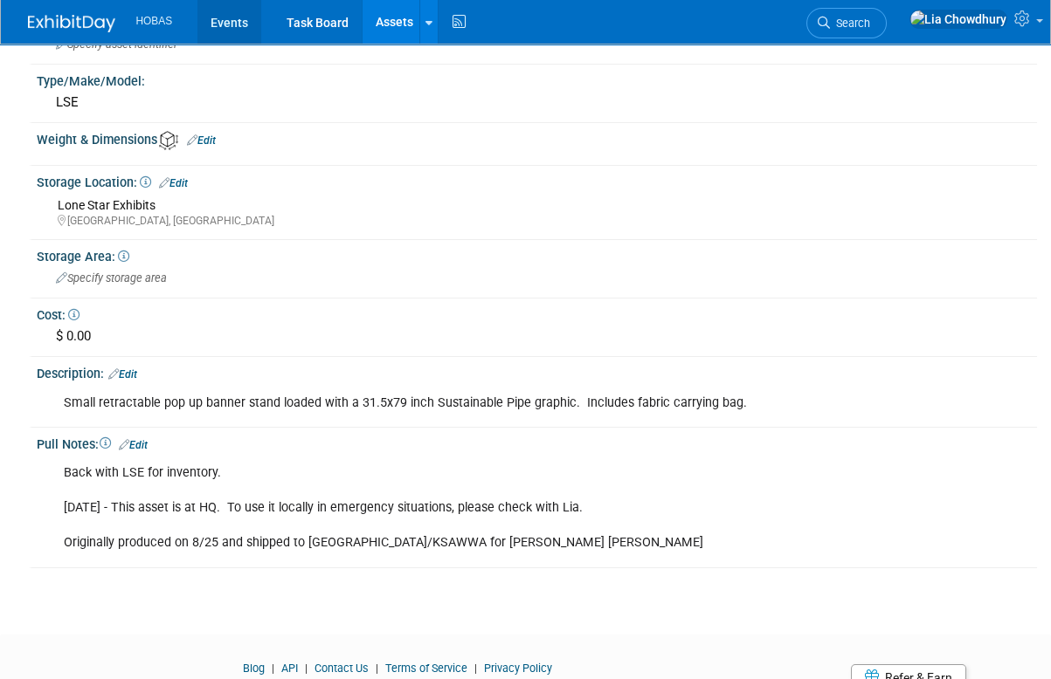
click at [245, 34] on link "Events" at bounding box center [229, 22] width 64 height 44
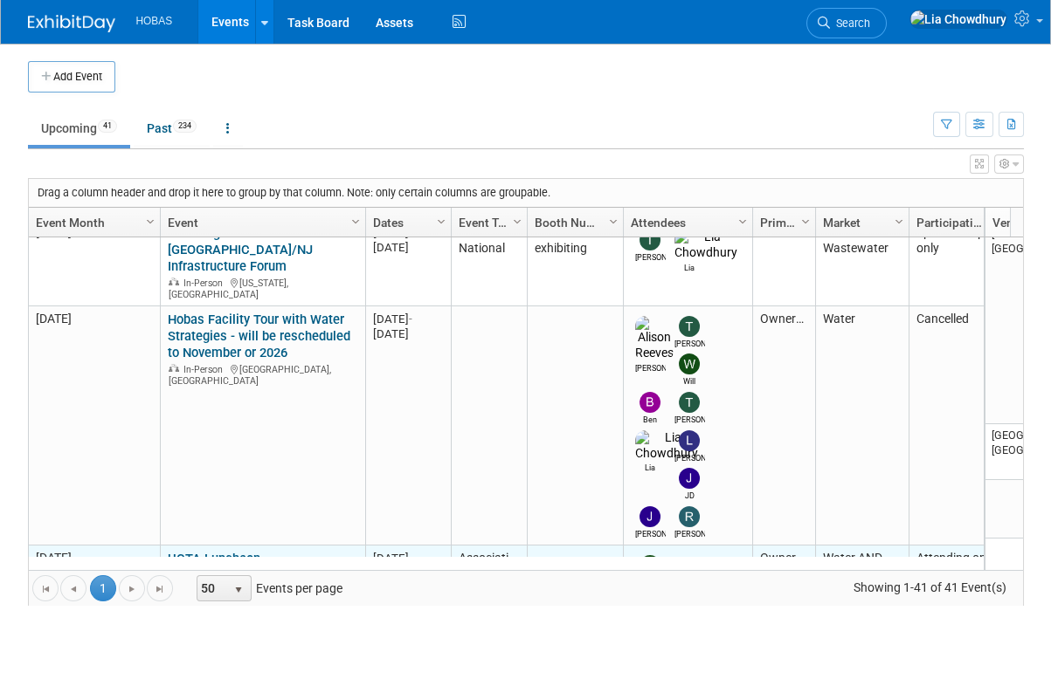
scroll to position [621, 0]
